Goal: Transaction & Acquisition: Book appointment/travel/reservation

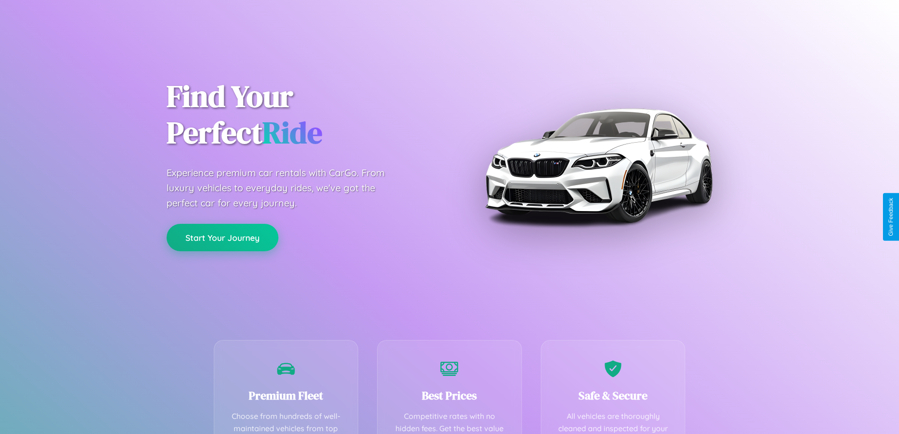
click at [222, 238] on button "Start Your Journey" at bounding box center [223, 237] width 112 height 27
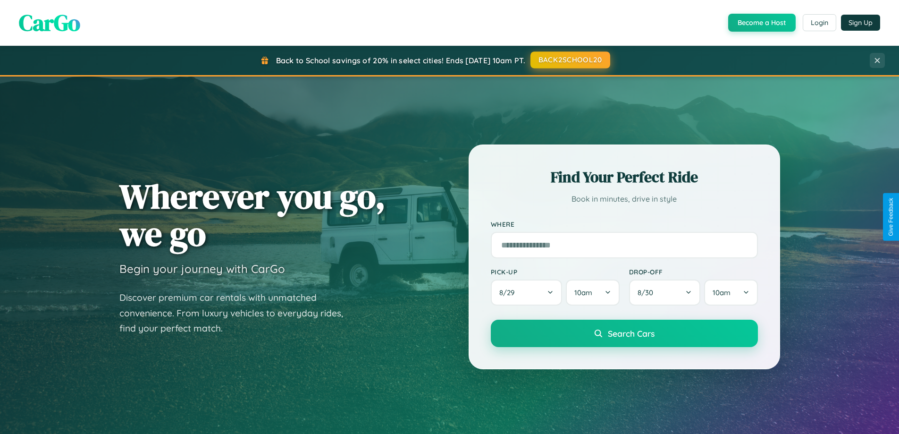
click at [570, 60] on button "BACK2SCHOOL20" at bounding box center [571, 59] width 80 height 17
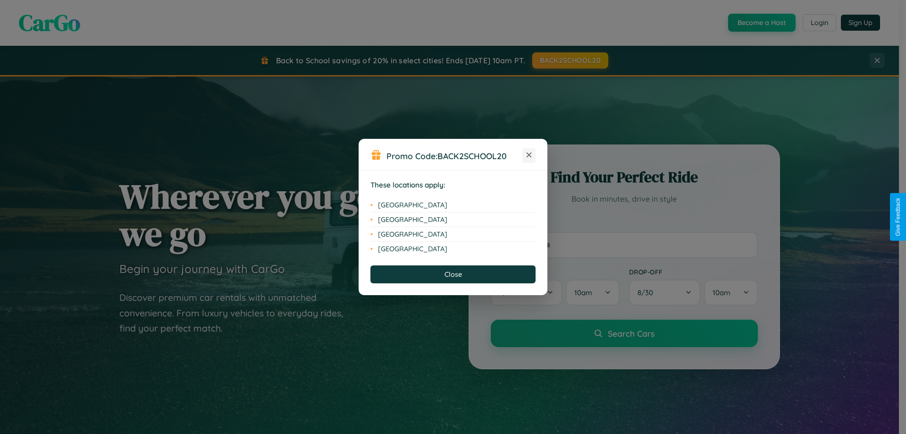
click at [529, 155] on icon at bounding box center [529, 154] width 5 height 5
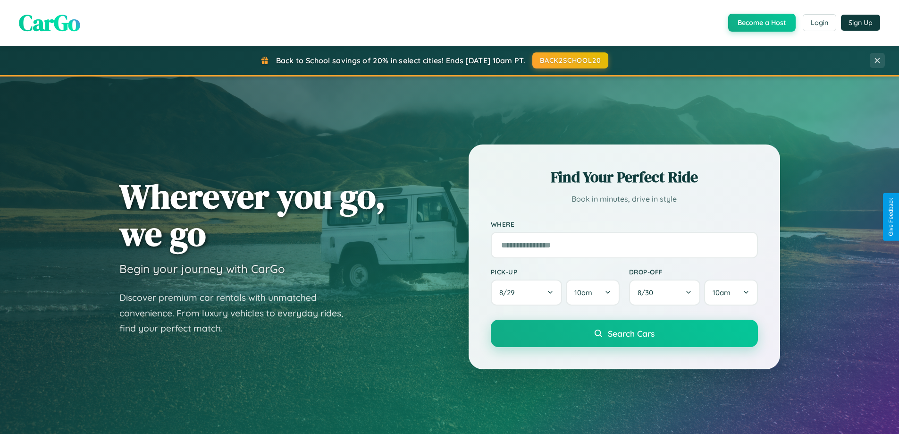
scroll to position [407, 0]
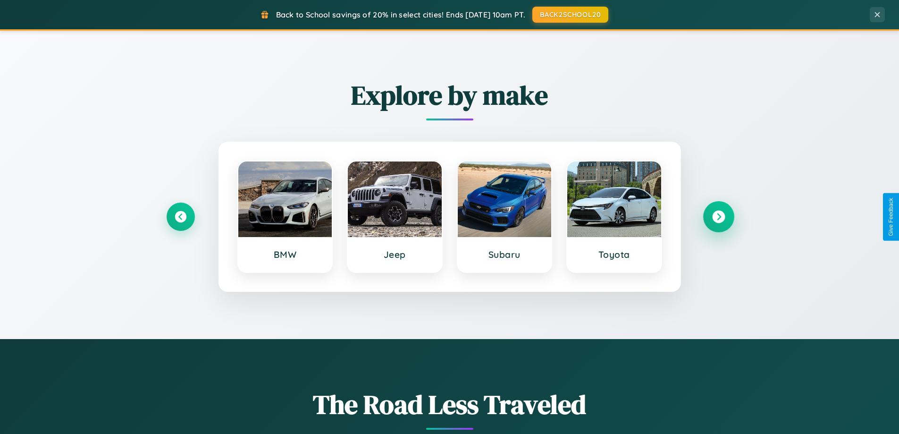
click at [718, 217] on icon at bounding box center [718, 217] width 13 height 13
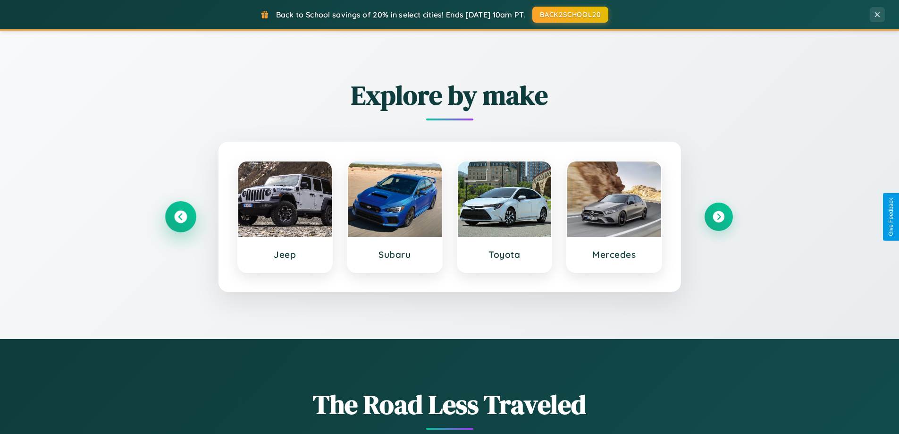
click at [180, 217] on icon at bounding box center [180, 217] width 13 height 13
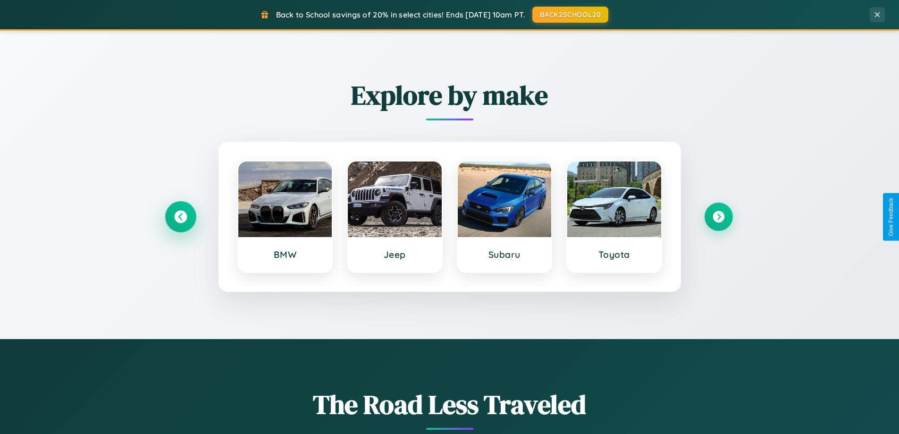
click at [180, 217] on icon at bounding box center [180, 217] width 13 height 13
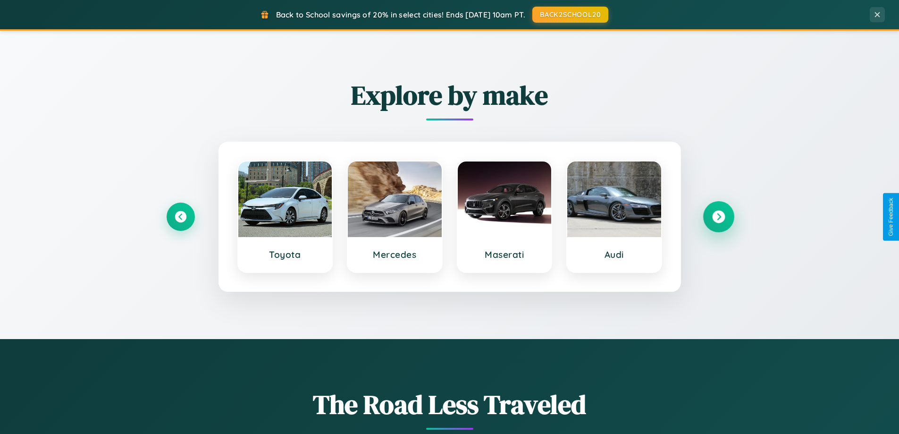
click at [718, 217] on icon at bounding box center [718, 217] width 13 height 13
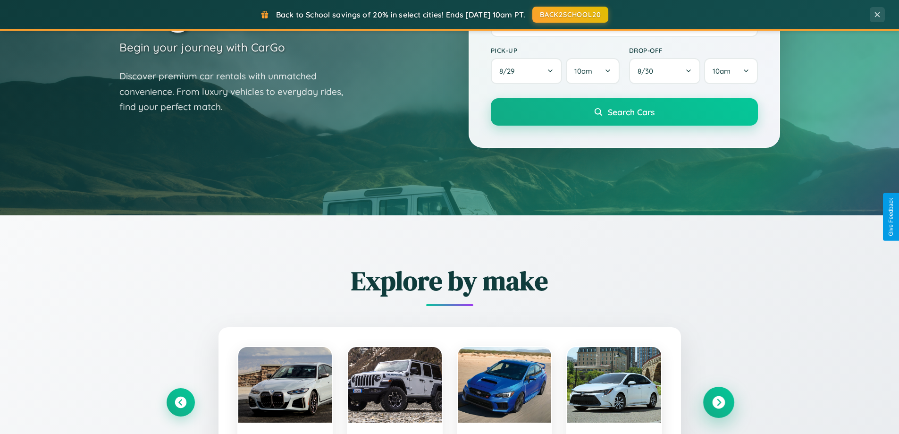
scroll to position [28, 0]
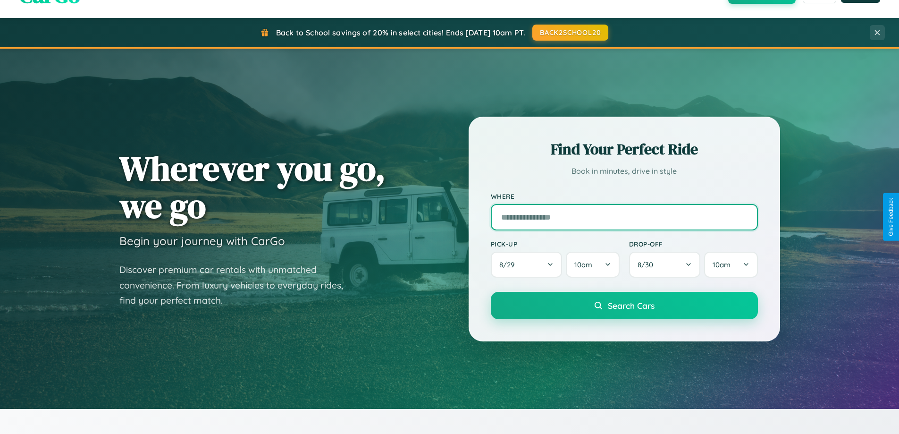
click at [624, 217] on input "text" at bounding box center [624, 217] width 267 height 26
type input "**********"
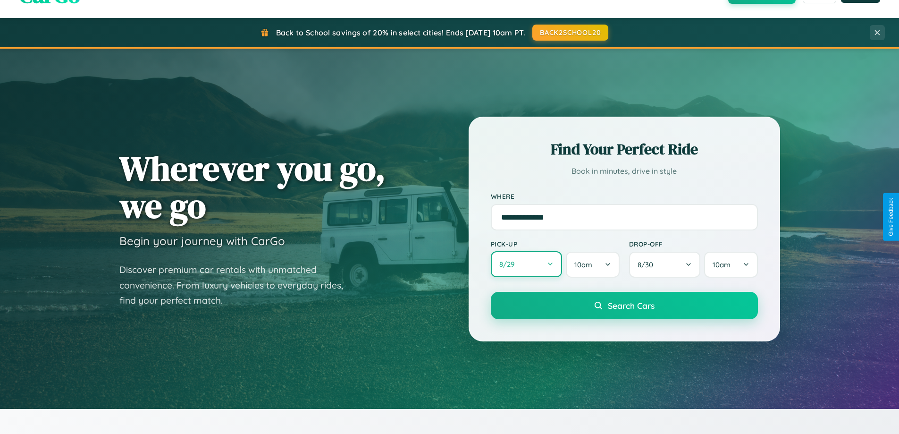
click at [526, 265] on button "8 / 29" at bounding box center [527, 264] width 72 height 26
select select "*"
select select "****"
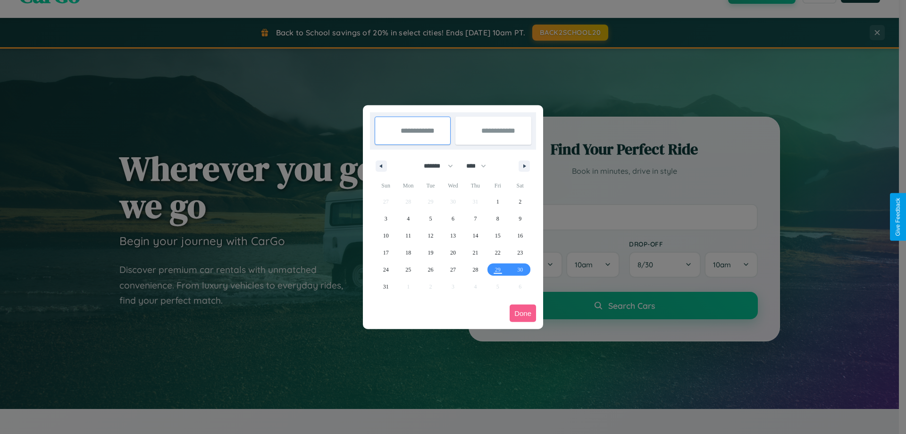
drag, startPoint x: 434, startPoint y: 166, endPoint x: 453, endPoint y: 189, distance: 30.2
click at [434, 166] on select "******* ******** ***** ***** *** **** **** ****** ********* ******* ******** **…" at bounding box center [437, 166] width 40 height 16
select select "**"
click at [520, 201] on span "1" at bounding box center [520, 201] width 3 height 17
type input "**********"
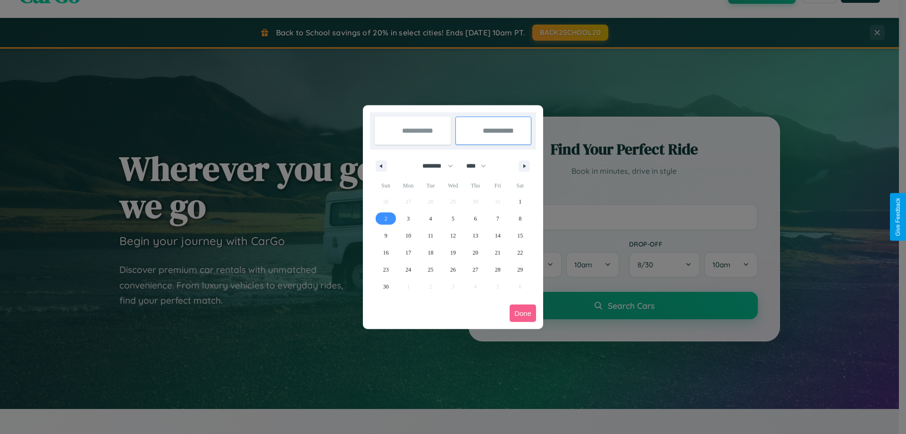
click at [386, 218] on span "2" at bounding box center [386, 218] width 3 height 17
type input "**********"
click at [523, 313] on button "Done" at bounding box center [523, 312] width 26 height 17
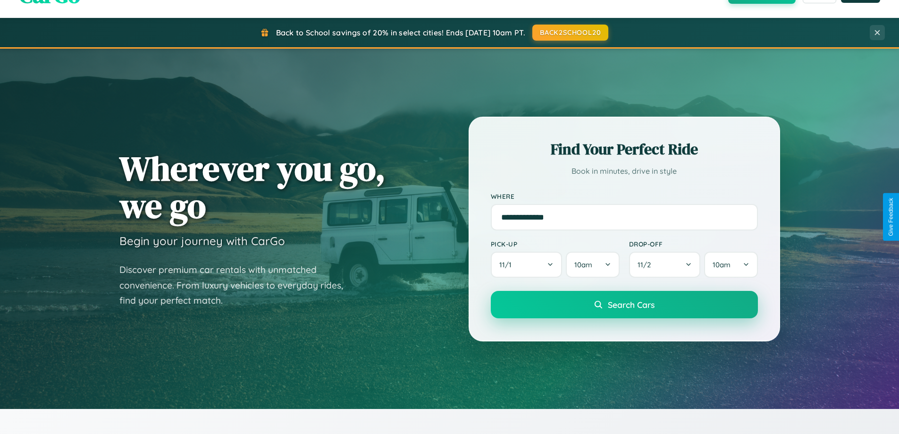
click at [624, 304] on span "Search Cars" at bounding box center [631, 304] width 47 height 10
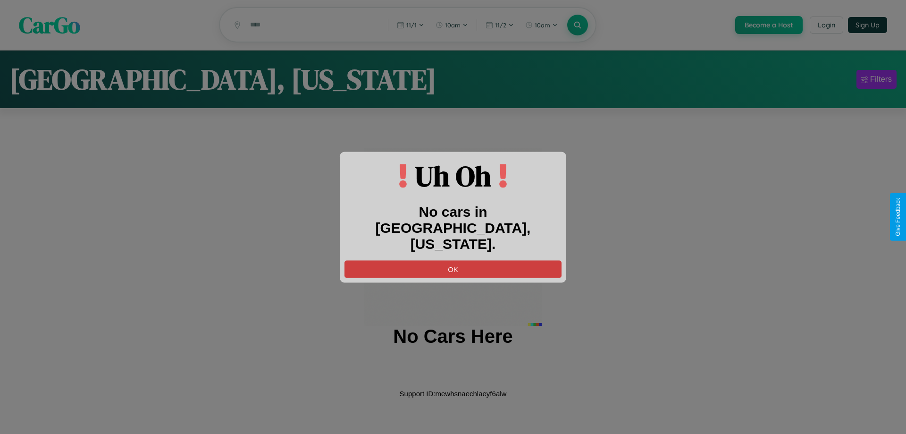
click at [453, 260] on button "OK" at bounding box center [453, 268] width 217 height 17
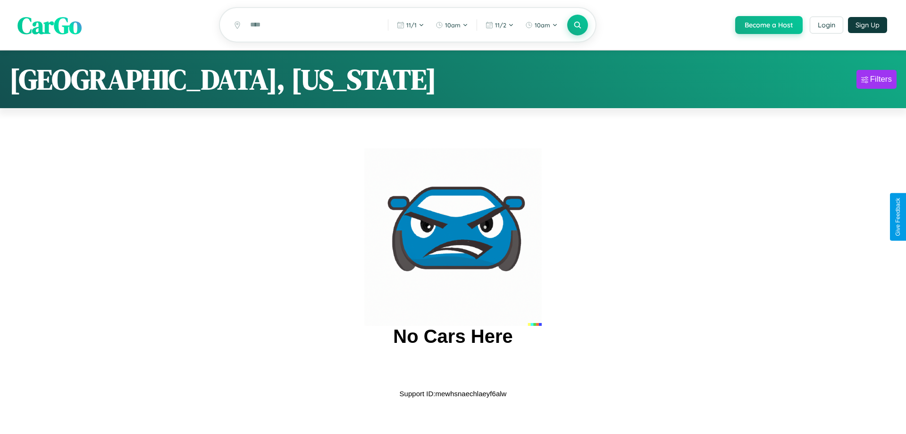
click at [50, 25] on span "CarGo" at bounding box center [49, 24] width 64 height 33
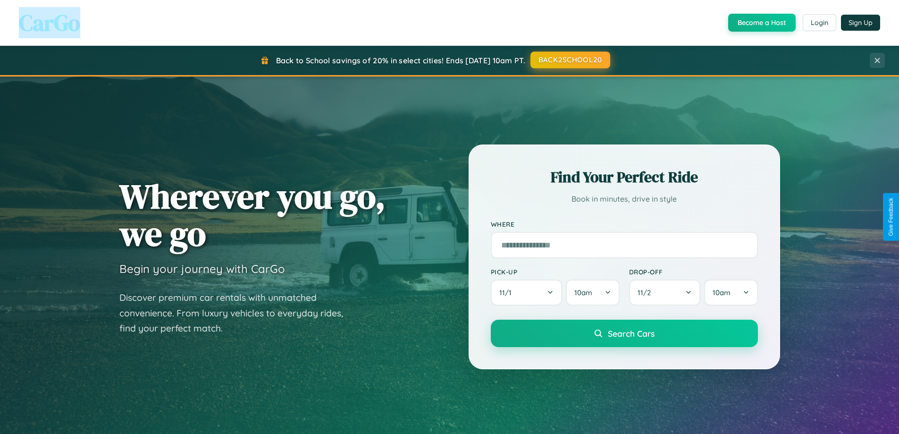
click at [570, 60] on button "BACK2SCHOOL20" at bounding box center [571, 59] width 80 height 17
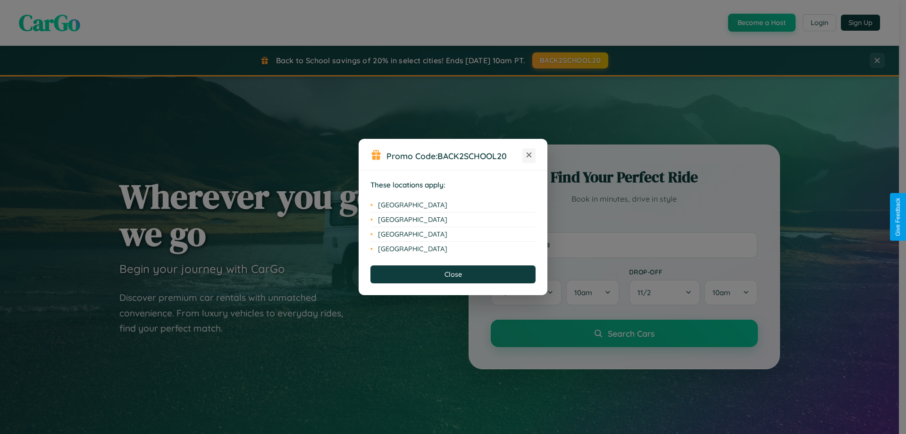
click at [529, 155] on icon at bounding box center [529, 154] width 5 height 5
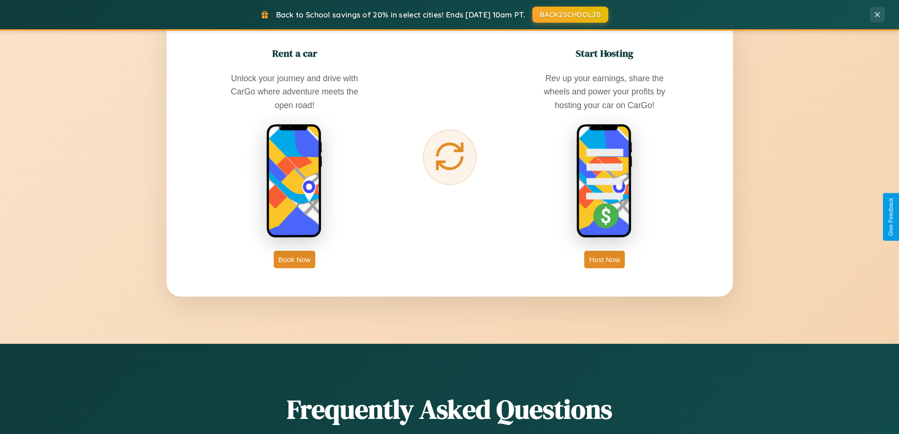
scroll to position [1517, 0]
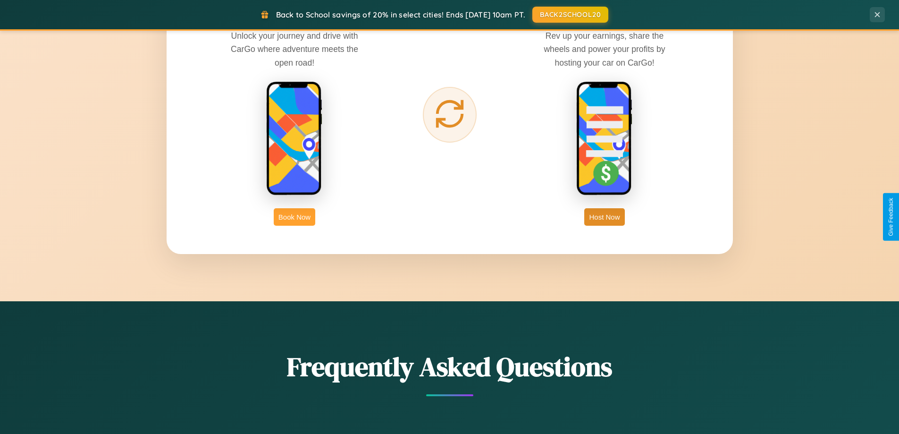
click at [295, 217] on button "Book Now" at bounding box center [295, 216] width 42 height 17
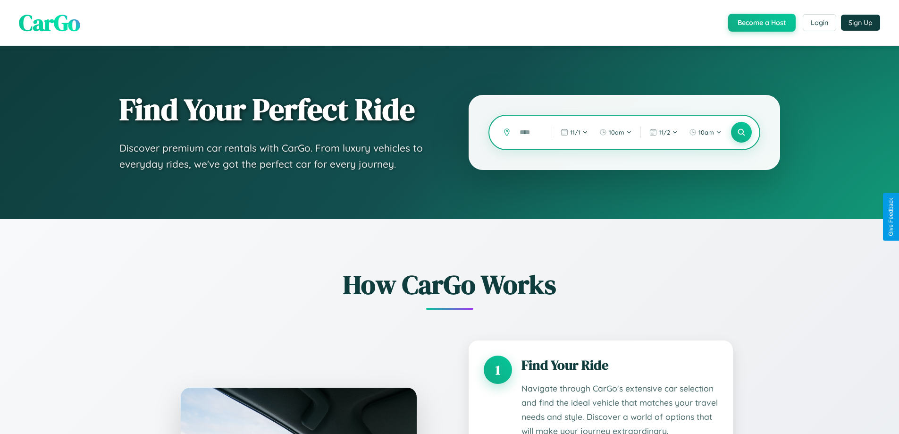
click at [529, 132] on input "text" at bounding box center [528, 132] width 27 height 17
type input "*"
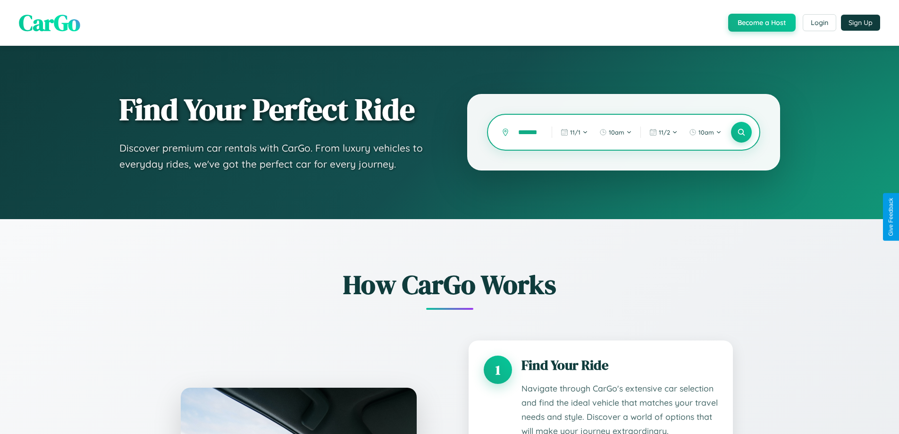
scroll to position [0, 7]
type input "*******"
click at [741, 132] on icon at bounding box center [741, 132] width 9 height 9
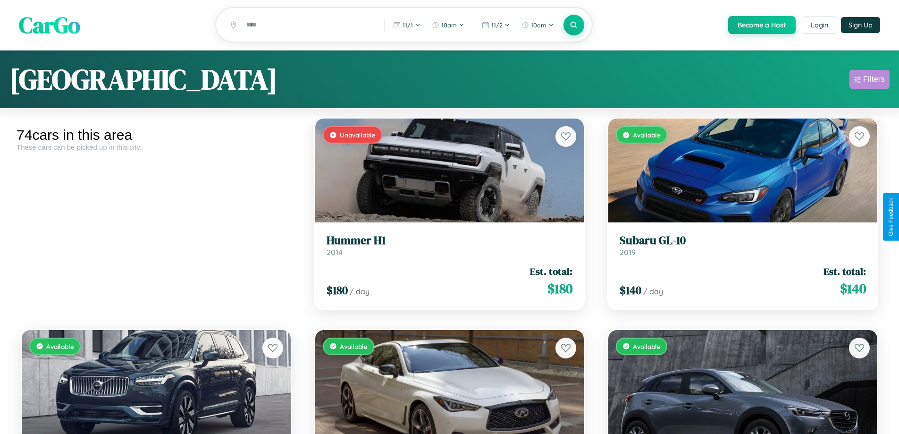
click at [869, 81] on div "Filters" at bounding box center [874, 79] width 22 height 9
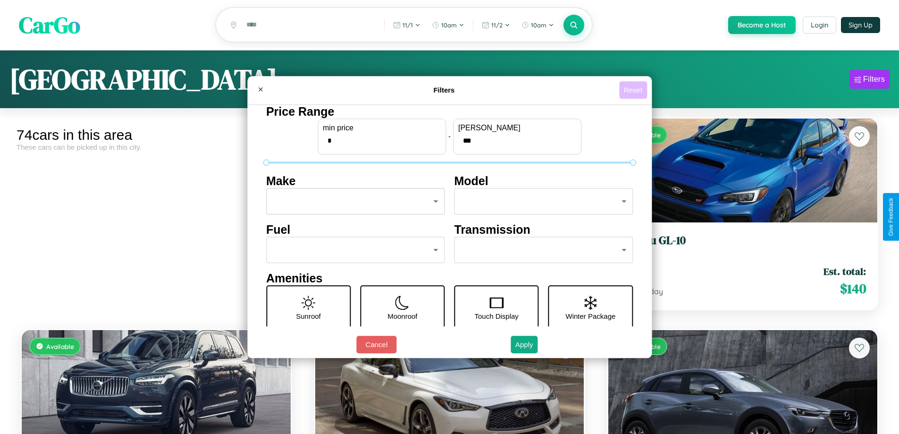
click at [634, 90] on button "Reset" at bounding box center [633, 89] width 28 height 17
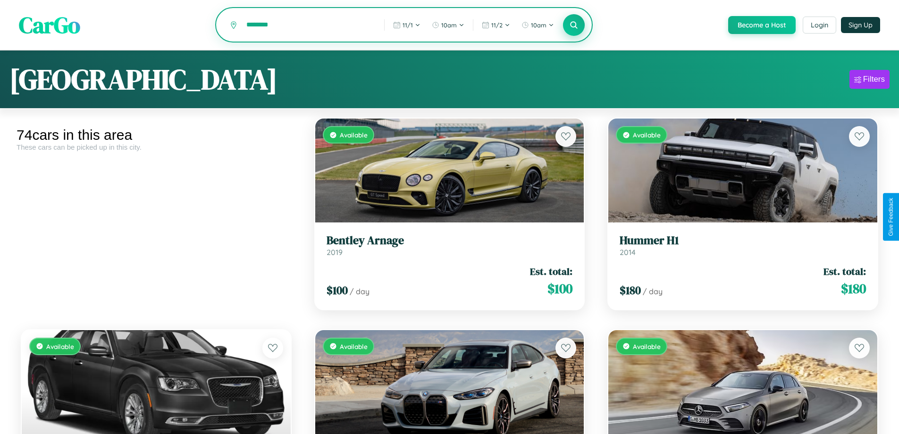
type input "********"
click at [573, 25] on icon at bounding box center [574, 24] width 9 height 9
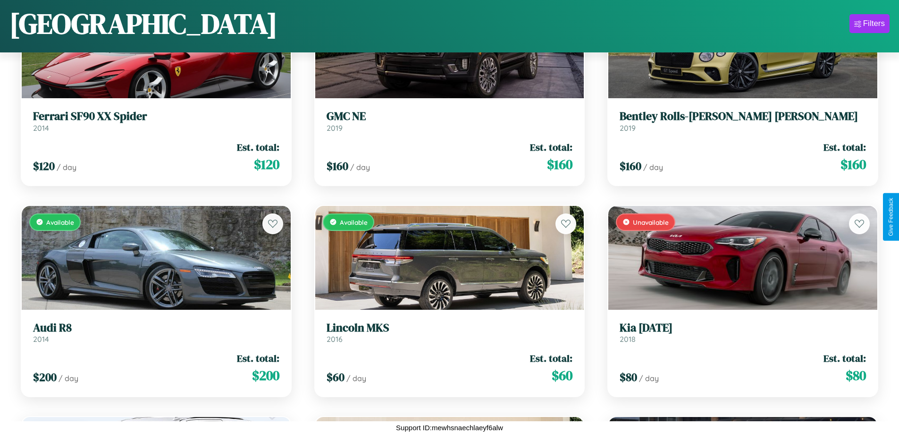
scroll to position [3937, 0]
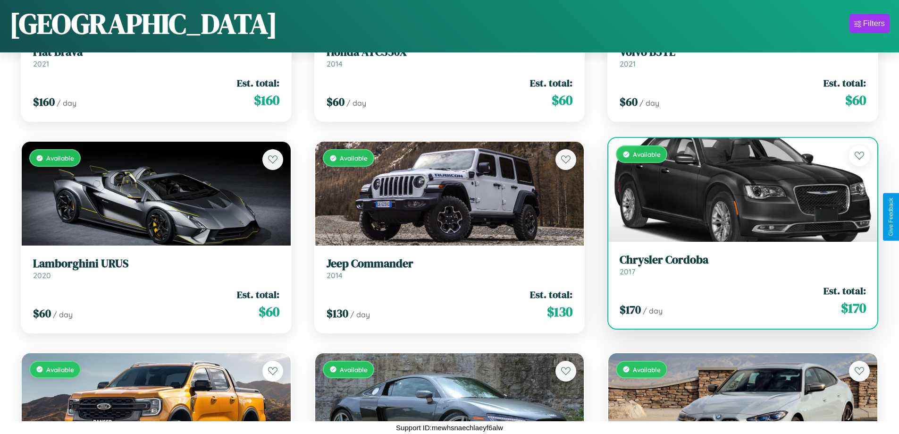
click at [737, 190] on div "Available" at bounding box center [742, 190] width 269 height 104
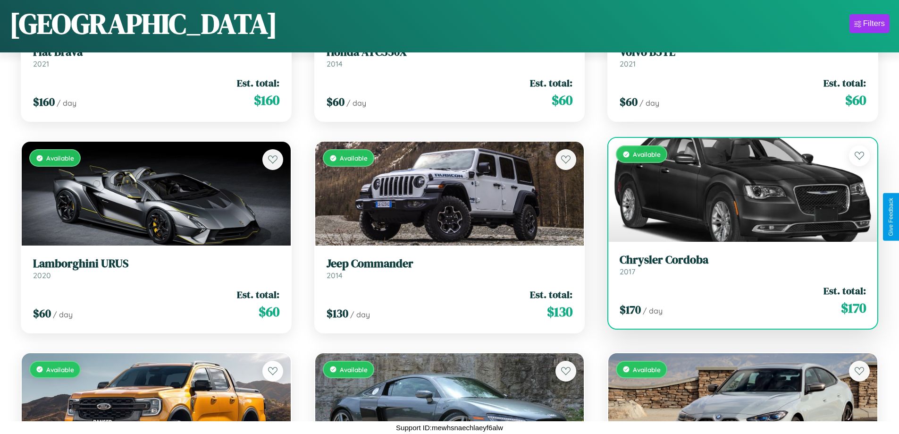
click at [737, 190] on div "Available" at bounding box center [742, 190] width 269 height 104
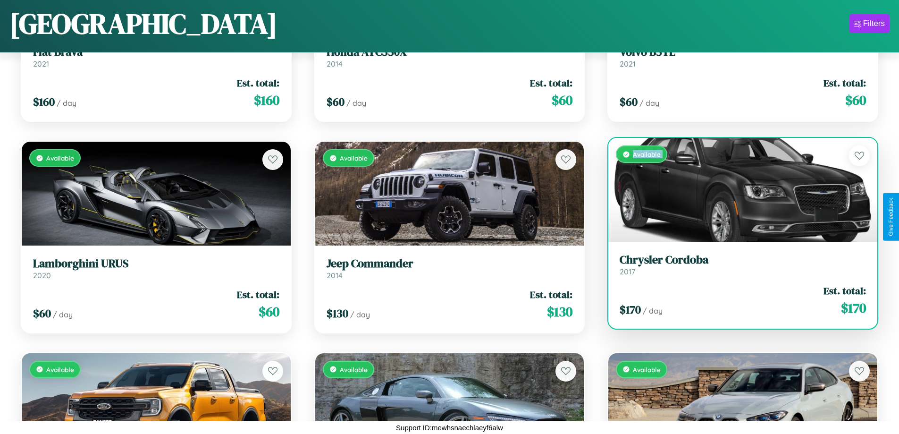
click at [737, 190] on div "Available" at bounding box center [742, 190] width 269 height 104
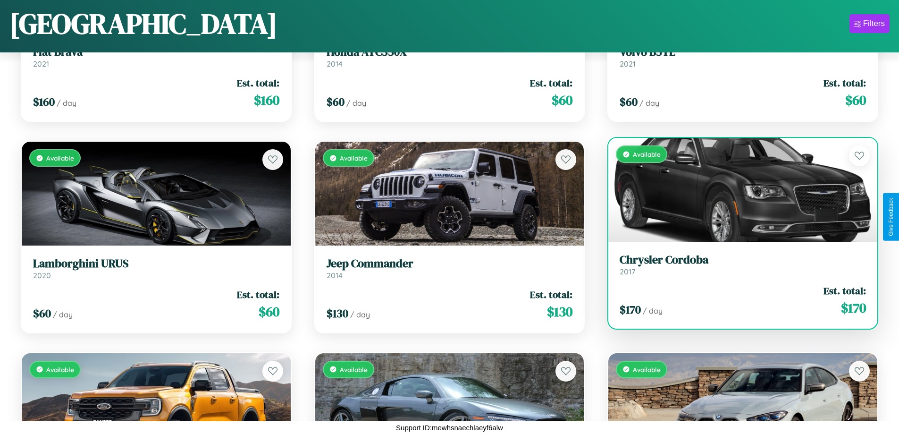
click at [737, 190] on div "Available" at bounding box center [742, 190] width 269 height 104
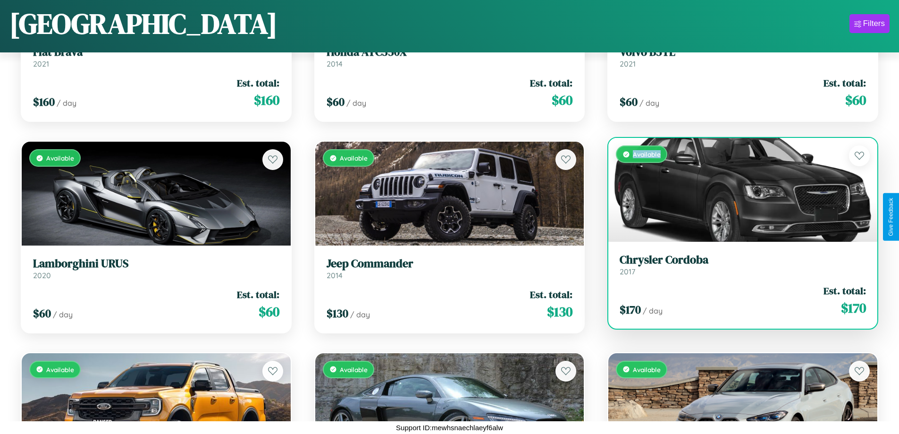
click at [737, 190] on div "Available" at bounding box center [742, 190] width 269 height 104
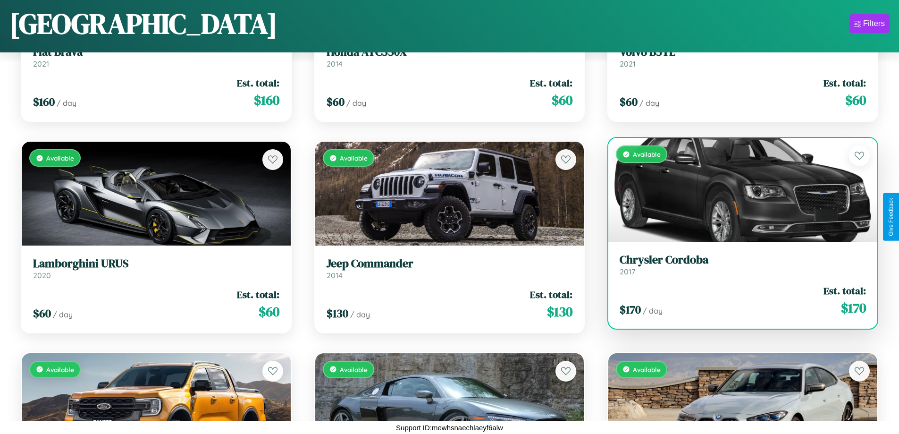
click at [737, 264] on h3 "Chrysler Cordoba" at bounding box center [743, 260] width 246 height 14
